Goal: Task Accomplishment & Management: Complete application form

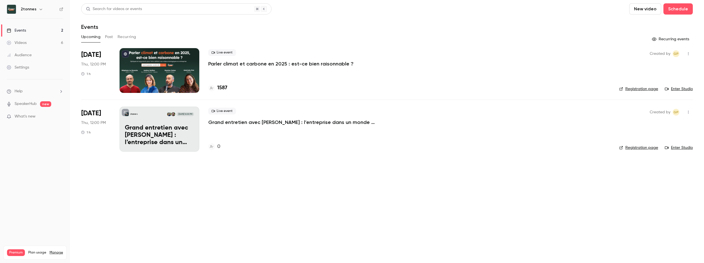
click at [205, 232] on main "Search for videos or events New video Schedule Events Upcoming Past Recurring R…" at bounding box center [387, 131] width 634 height 263
click at [681, 9] on button "Schedule" at bounding box center [677, 8] width 29 height 11
click at [659, 28] on li "One time event" at bounding box center [662, 24] width 60 height 15
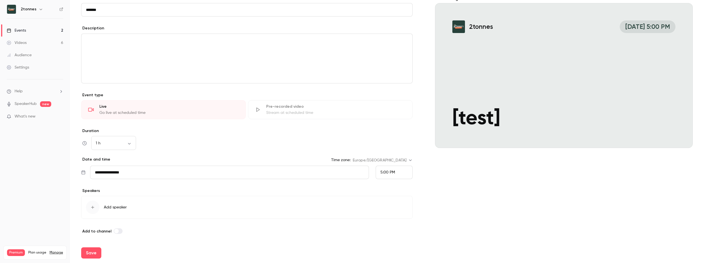
scroll to position [55, 0]
type input "******"
click at [114, 207] on span "Add speaker" at bounding box center [115, 207] width 23 height 6
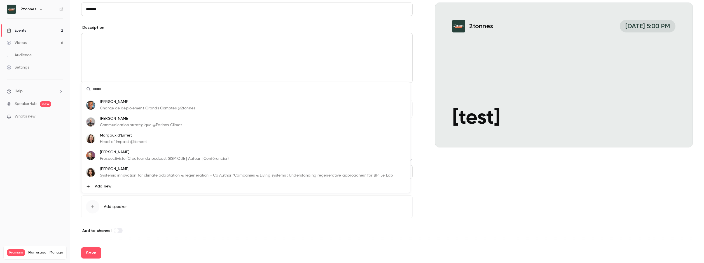
scroll to position [0, 0]
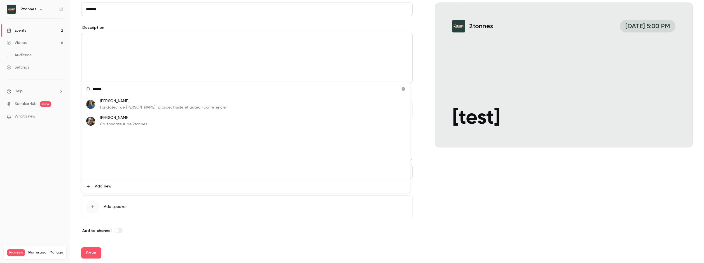
type input "******"
click at [129, 121] on p "Co-fondateur de 2tonnes" at bounding box center [123, 124] width 47 height 6
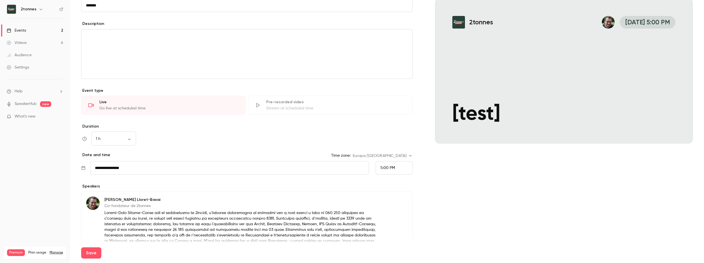
scroll to position [120, 0]
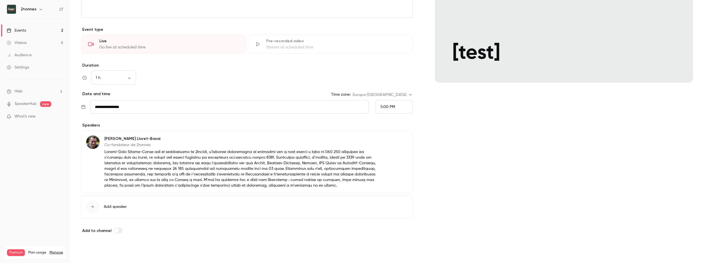
click at [88, 253] on button "Save" at bounding box center [91, 252] width 20 height 11
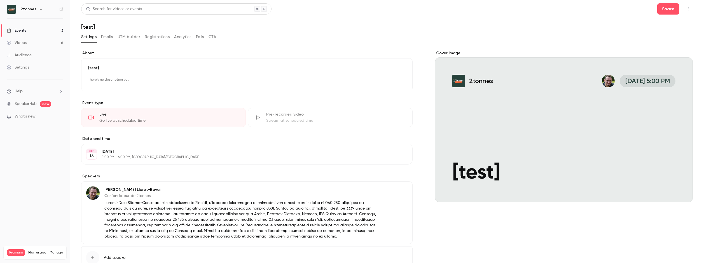
click at [684, 8] on button "button" at bounding box center [688, 8] width 9 height 9
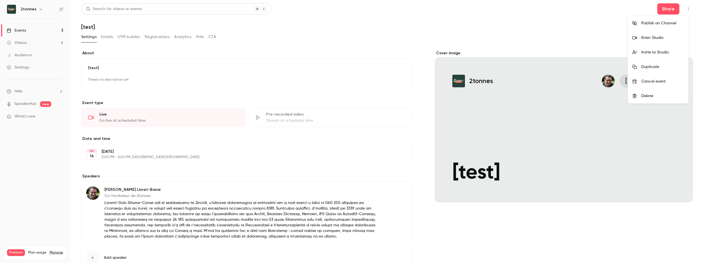
click at [668, 41] on li "Enter Studio" at bounding box center [658, 38] width 60 height 15
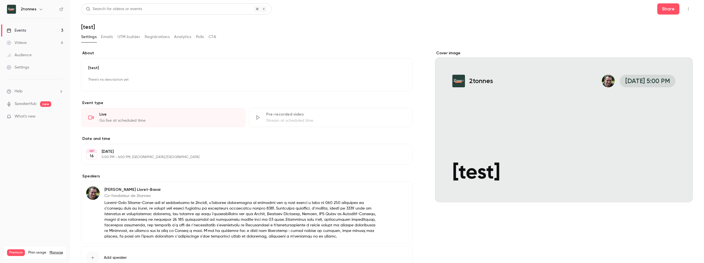
click at [686, 7] on icon "button" at bounding box center [688, 9] width 4 height 4
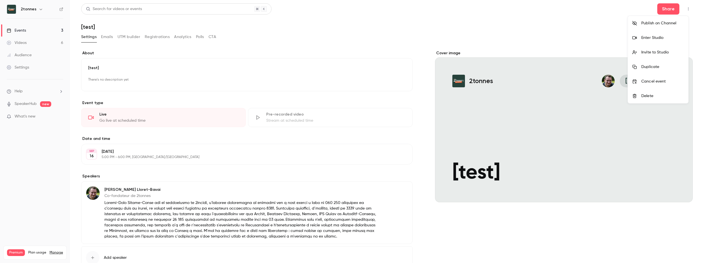
click at [659, 50] on div "Invite to Studio" at bounding box center [662, 53] width 43 height 6
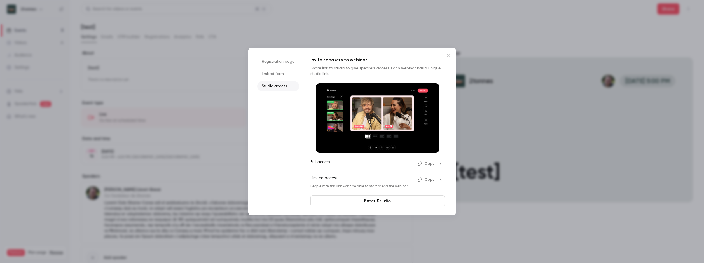
click at [430, 178] on button "Copy link" at bounding box center [429, 179] width 29 height 9
click at [275, 59] on li "Registration page" at bounding box center [278, 62] width 42 height 10
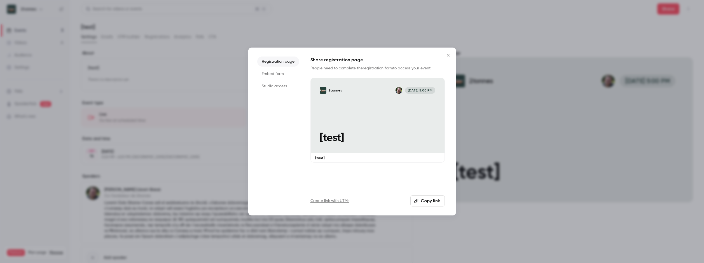
click at [425, 199] on button "Copy link" at bounding box center [427, 200] width 34 height 11
